Goal: Navigation & Orientation: Understand site structure

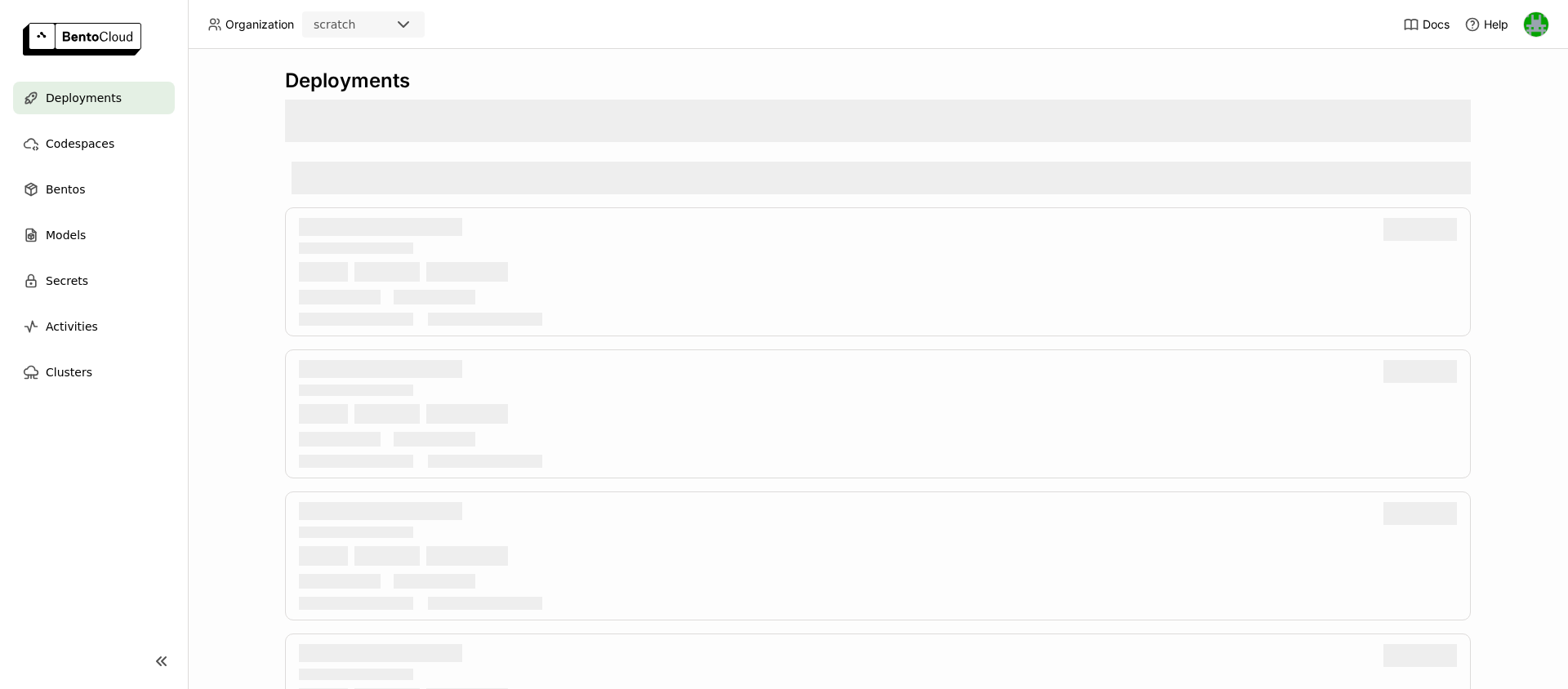
click at [403, 25] on icon at bounding box center [403, 24] width 10 height 5
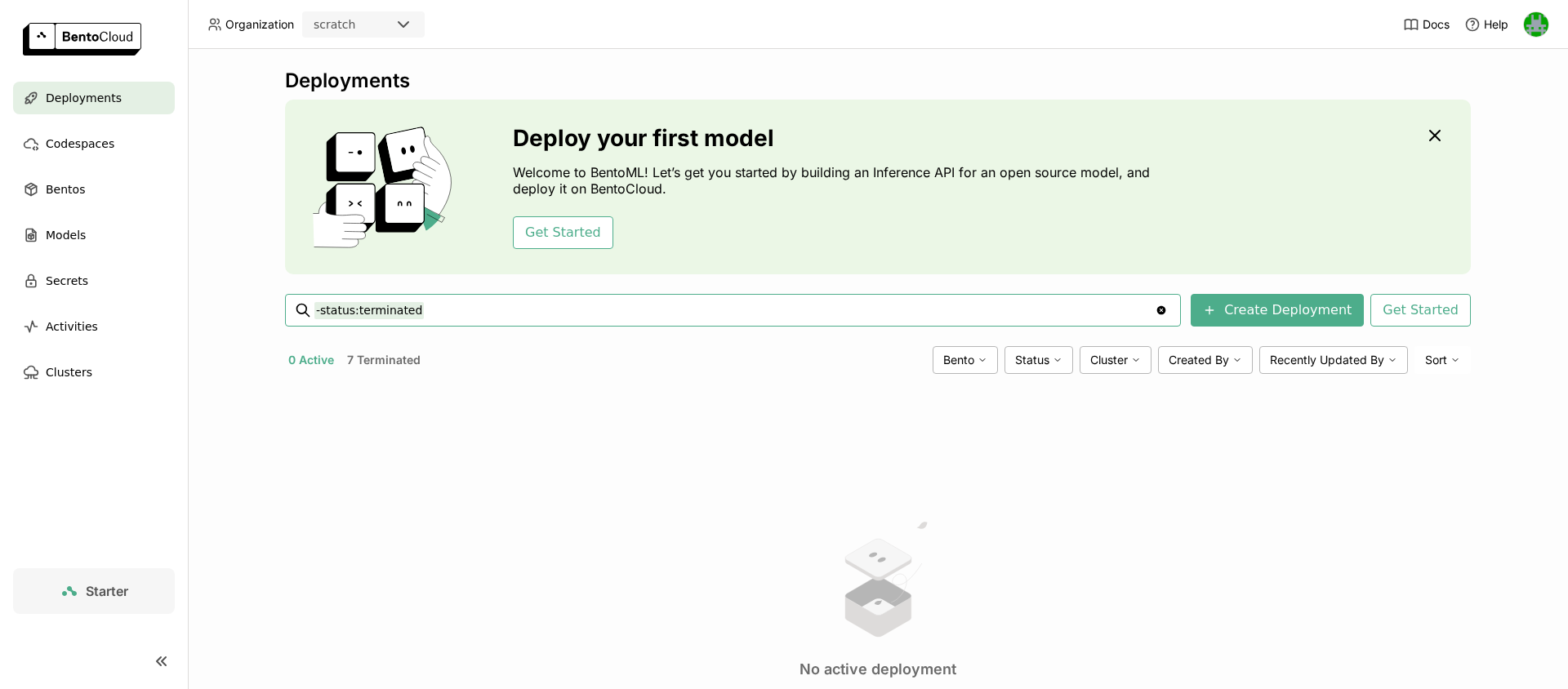
click at [232, 104] on div "Deployments Deploy your first model Welcome to BentoML! Let’s get you started b…" at bounding box center [878, 369] width 1380 height 640
click at [73, 182] on span "Bentos" at bounding box center [65, 190] width 39 height 20
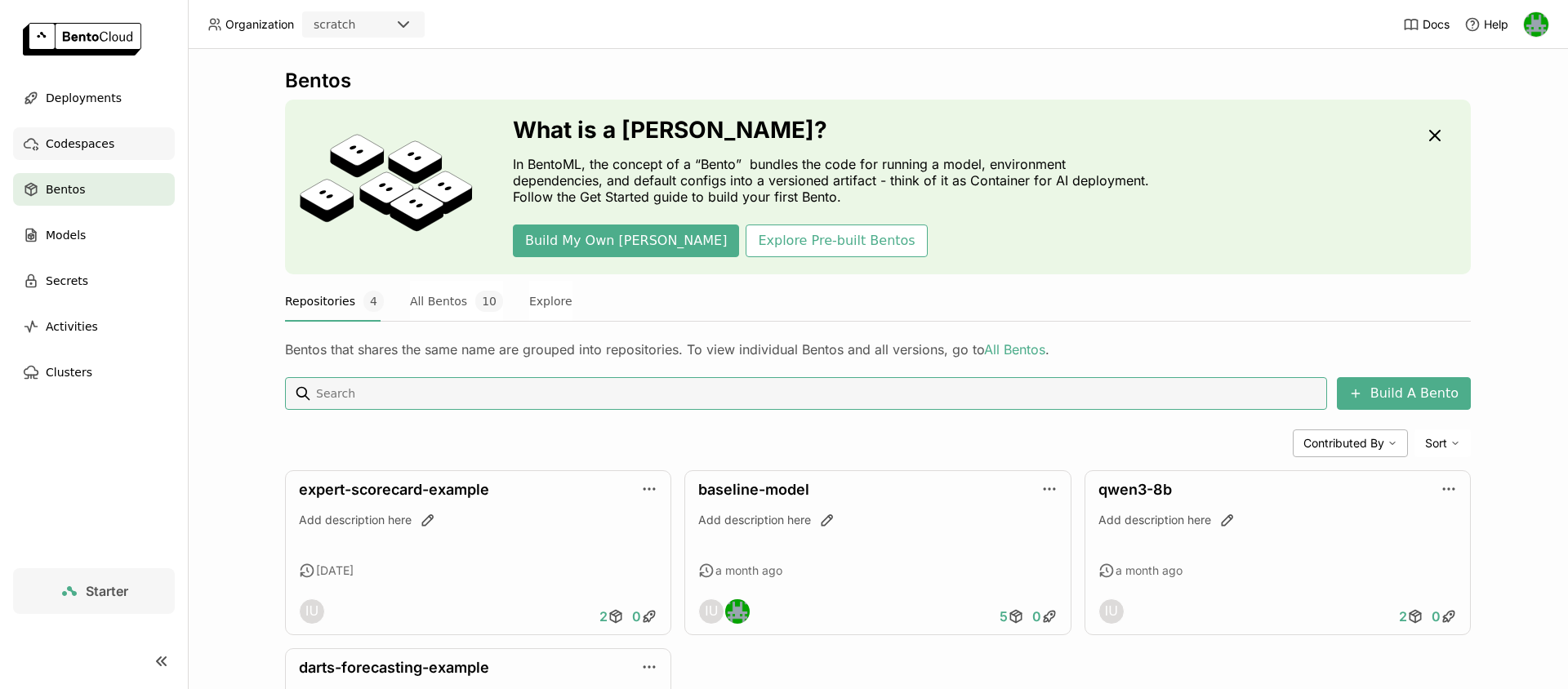
click at [68, 152] on span "Codespaces" at bounding box center [80, 144] width 68 height 20
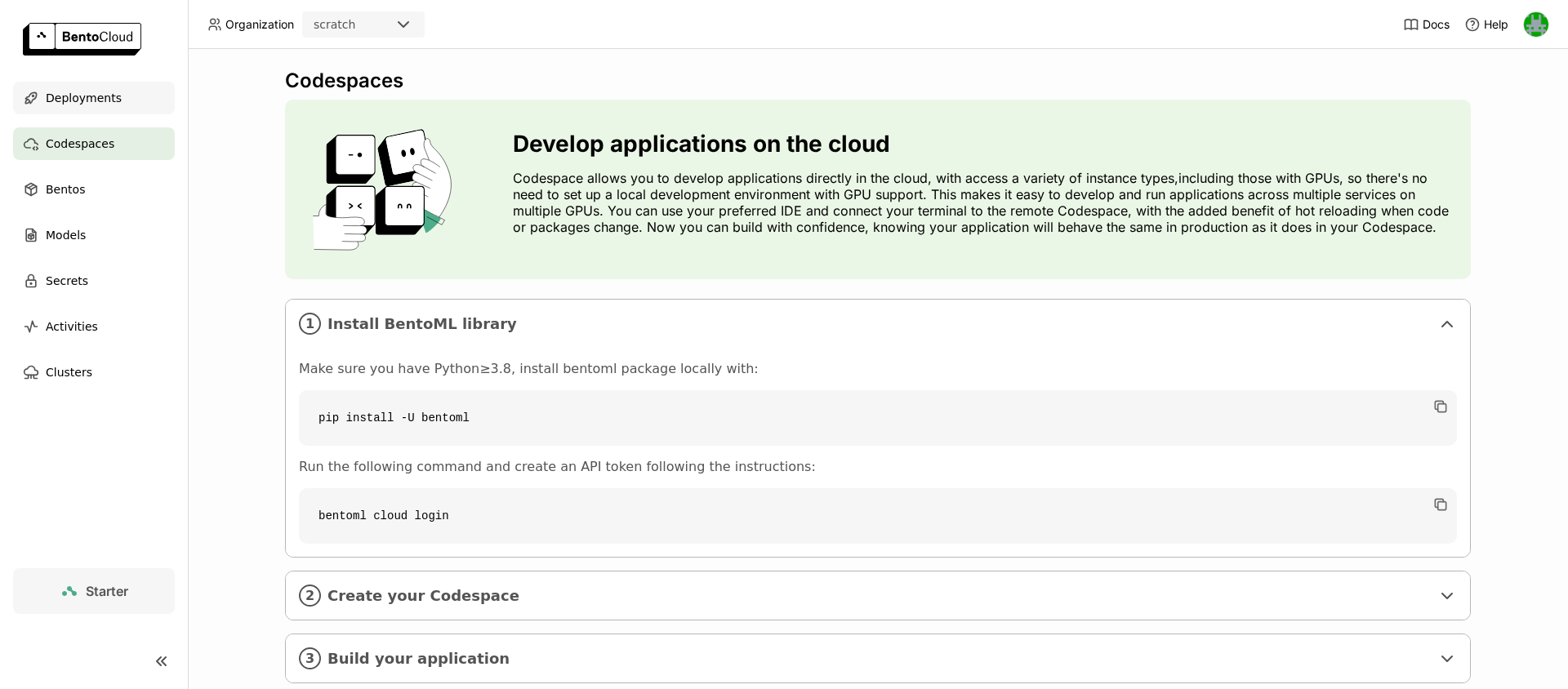
click at [98, 99] on span "Deployments" at bounding box center [83, 98] width 76 height 20
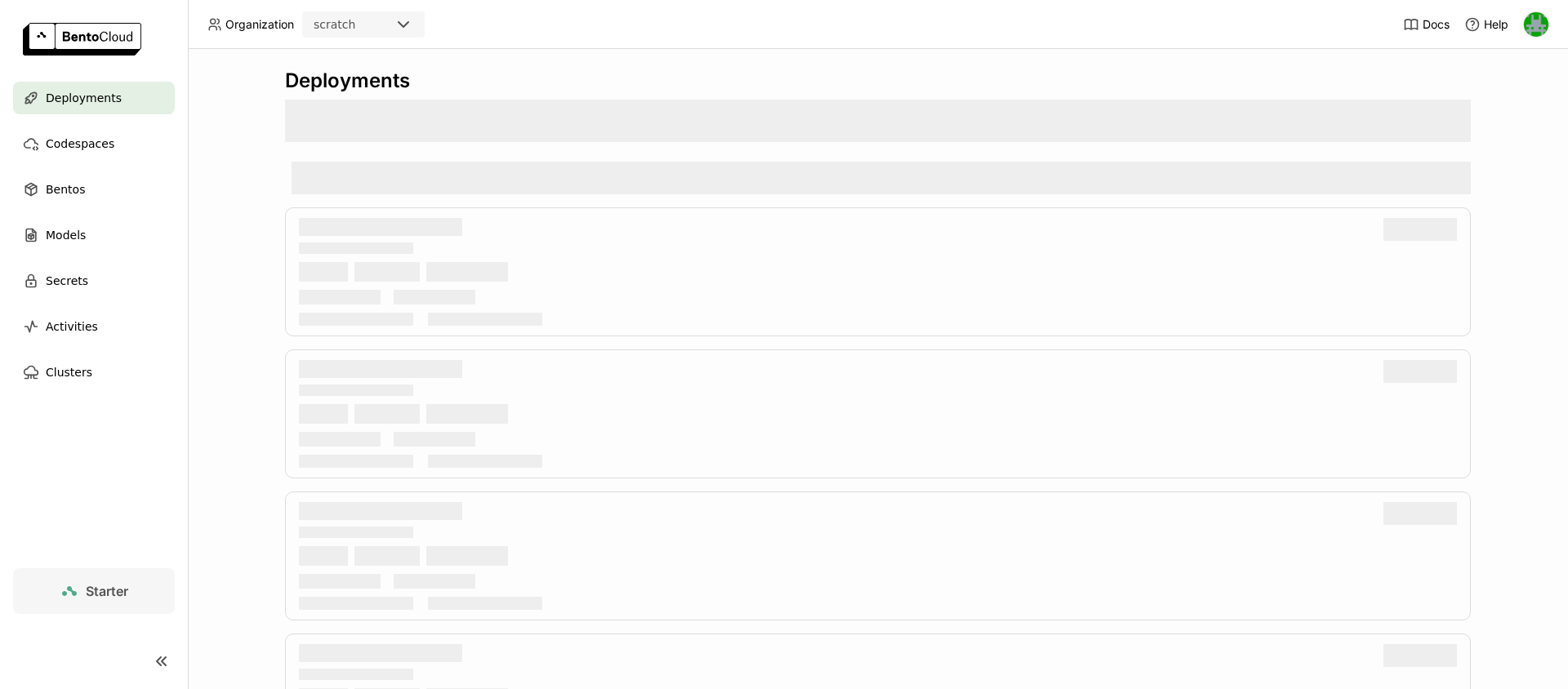
click at [373, 25] on div "scratch" at bounding box center [349, 24] width 90 height 22
click at [404, 25] on icon at bounding box center [403, 24] width 10 height 5
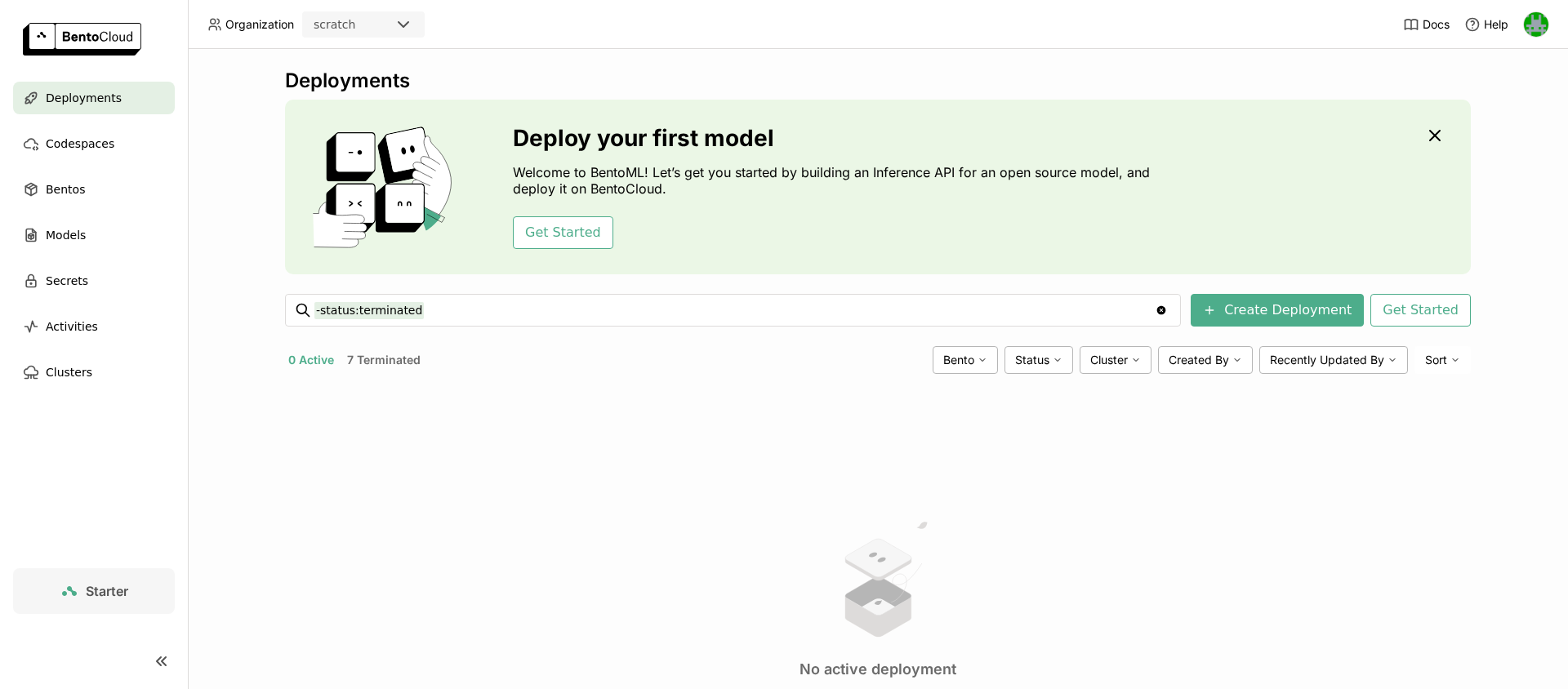
click at [223, 25] on div "Organization" at bounding box center [251, 25] width 87 height 15
